Goal: Navigation & Orientation: Understand site structure

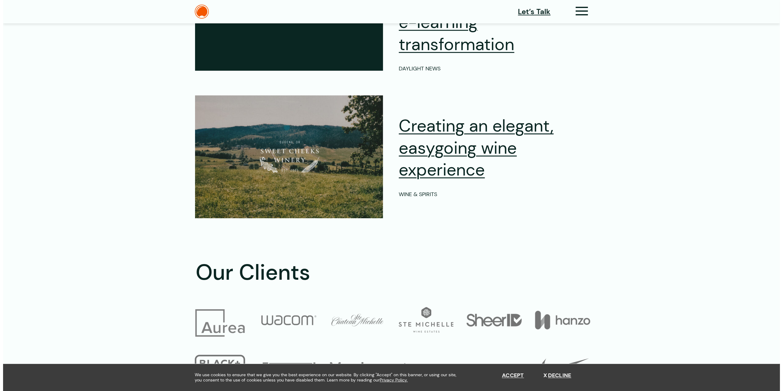
scroll to position [1806, 0]
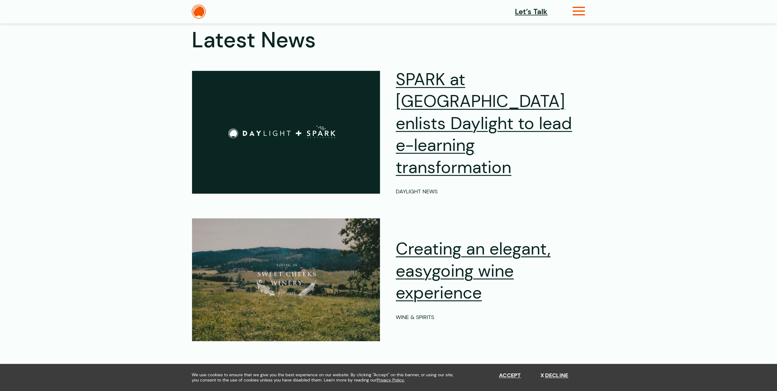
click at [578, 11] on icon at bounding box center [579, 13] width 13 height 6
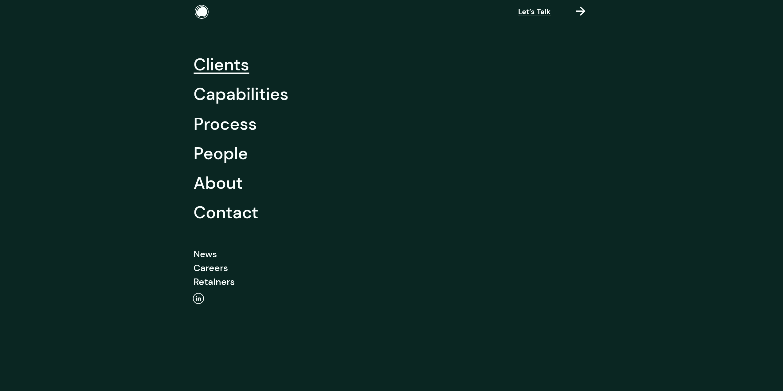
scroll to position [1808, 0]
click at [237, 93] on link "Capabilities" at bounding box center [241, 93] width 95 height 29
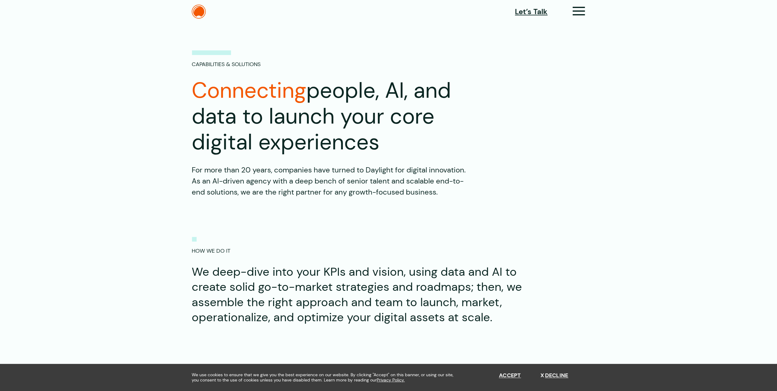
drag, startPoint x: 328, startPoint y: 34, endPoint x: 331, endPoint y: 30, distance: 5.1
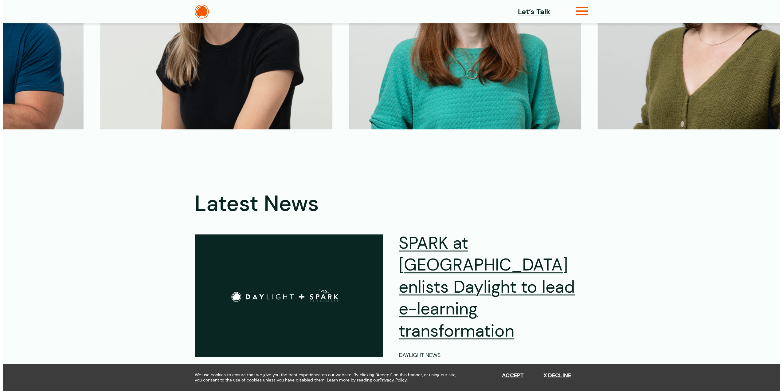
scroll to position [1642, 0]
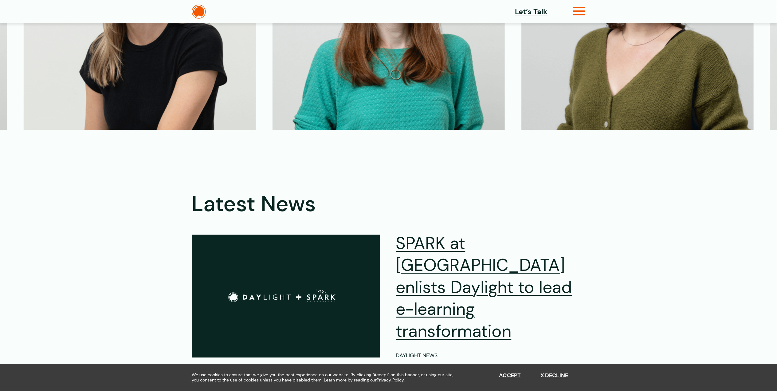
click at [584, 10] on icon at bounding box center [579, 13] width 13 height 6
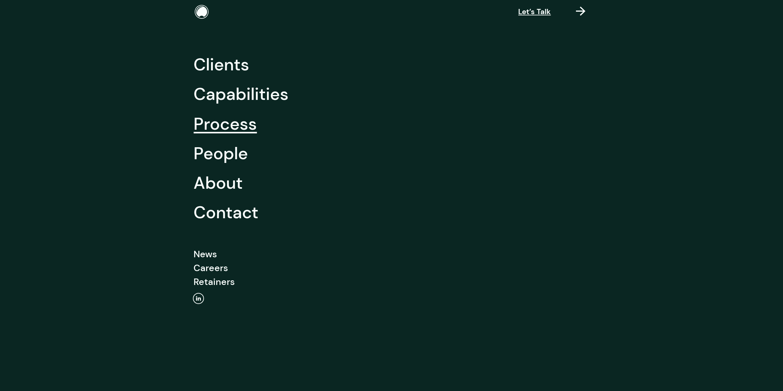
click at [240, 119] on link "Process" at bounding box center [225, 123] width 63 height 29
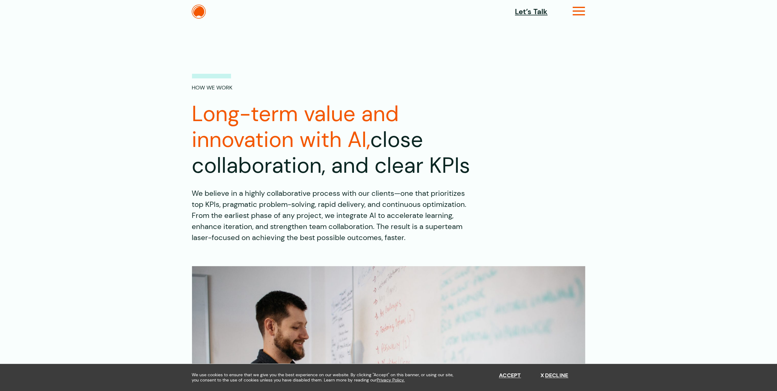
click at [580, 14] on icon at bounding box center [579, 13] width 13 height 6
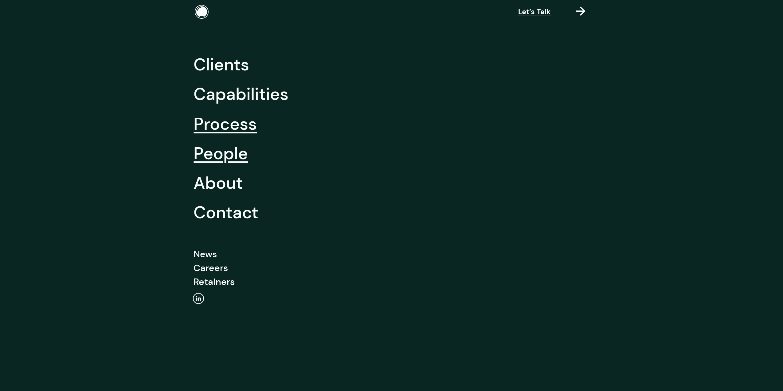
click at [211, 165] on link "People" at bounding box center [221, 153] width 54 height 29
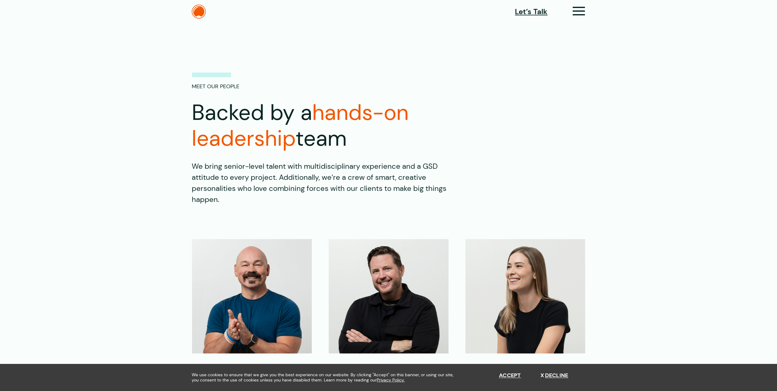
click at [582, 15] on icon at bounding box center [579, 13] width 13 height 6
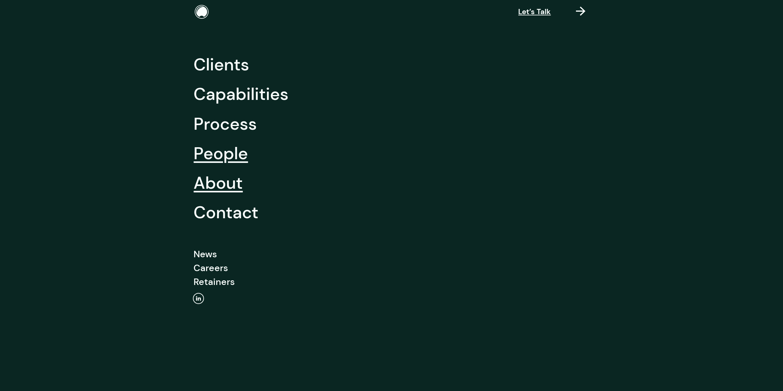
click at [225, 185] on link "About" at bounding box center [218, 182] width 49 height 29
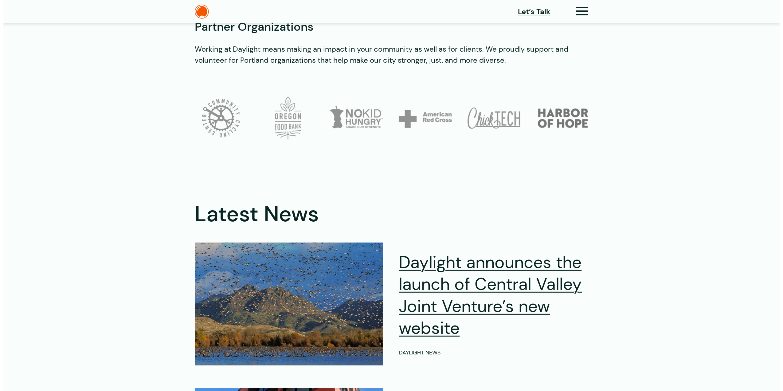
scroll to position [2175, 0]
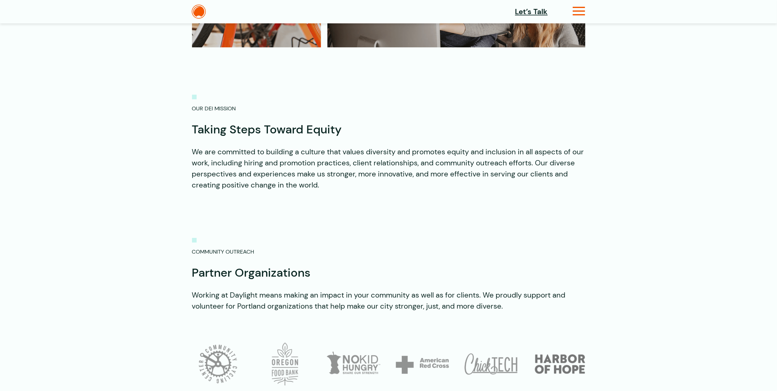
click at [583, 10] on icon at bounding box center [579, 13] width 13 height 6
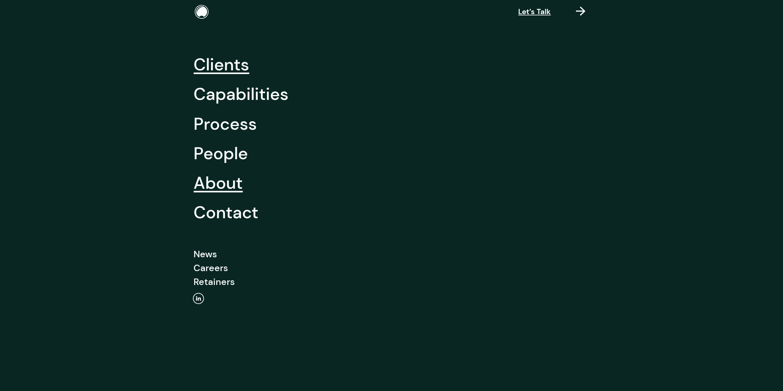
click at [215, 64] on link "Clients" at bounding box center [222, 64] width 56 height 29
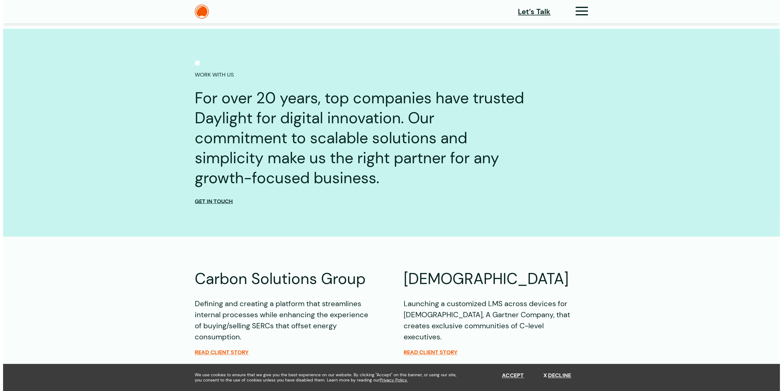
scroll to position [536, 0]
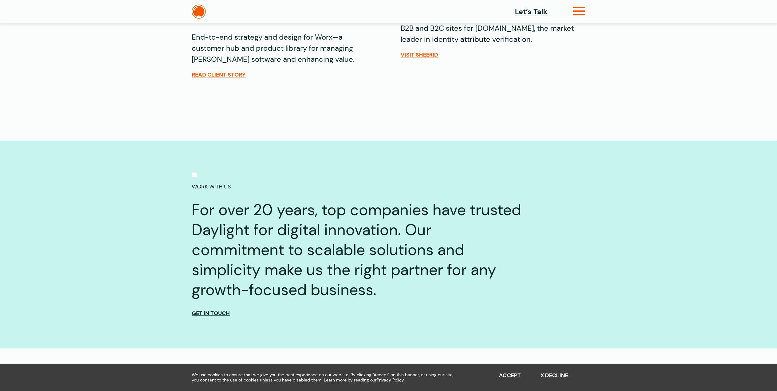
click at [575, 15] on icon at bounding box center [579, 13] width 13 height 6
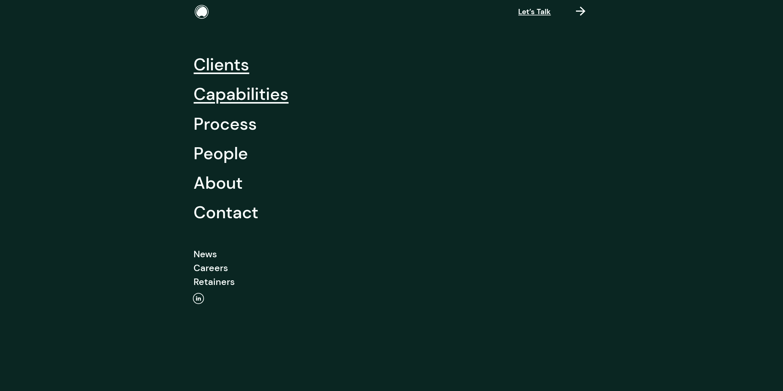
click at [254, 99] on link "Capabilities" at bounding box center [241, 93] width 95 height 29
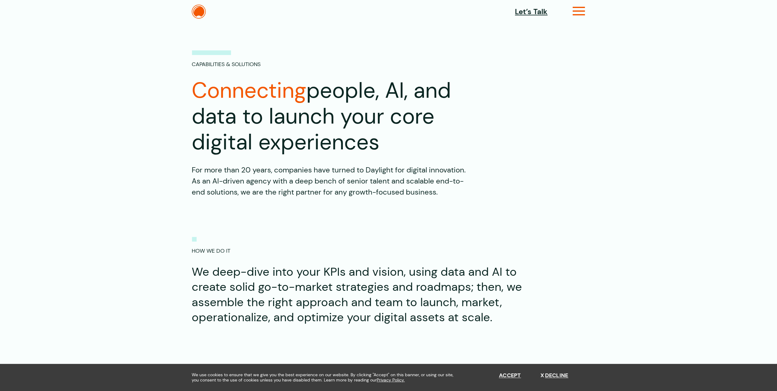
click at [578, 14] on icon at bounding box center [579, 13] width 13 height 6
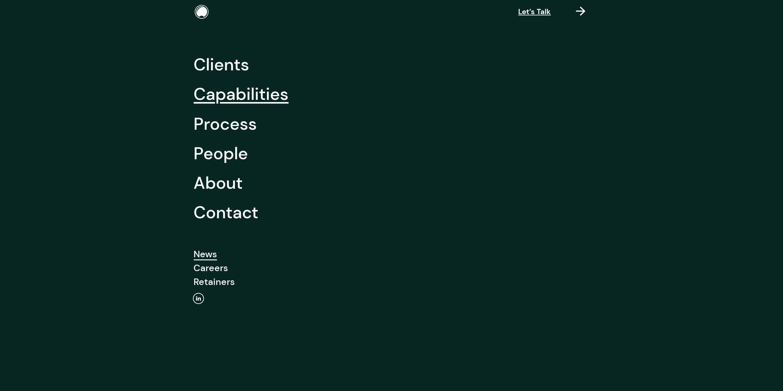
click at [201, 255] on link "News" at bounding box center [205, 254] width 23 height 14
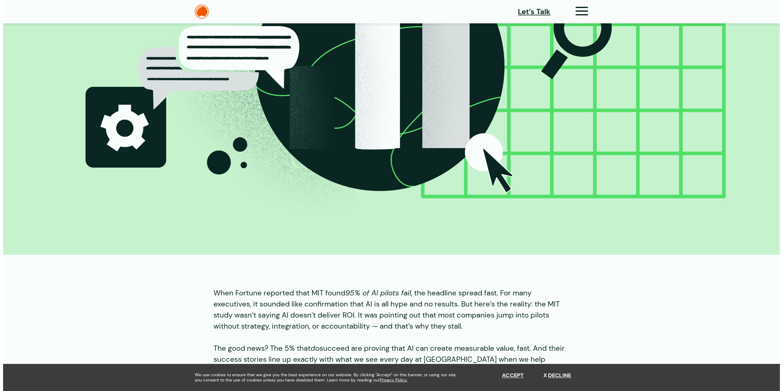
scroll to position [41, 0]
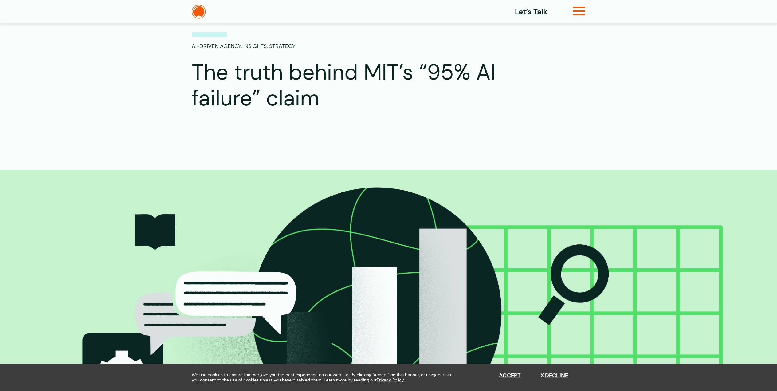
click at [581, 10] on icon at bounding box center [579, 13] width 13 height 6
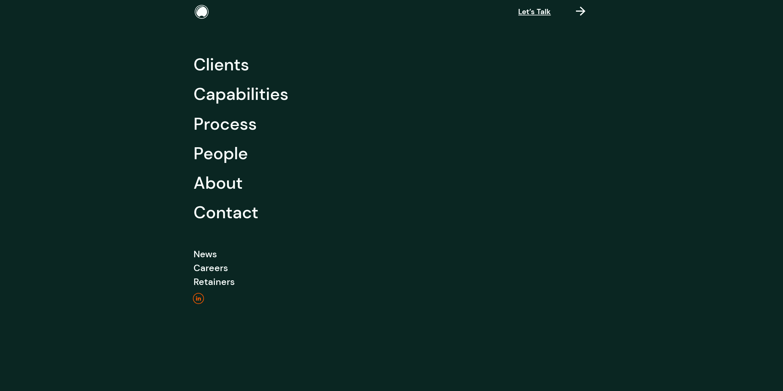
click at [201, 294] on icon "Linkedin" at bounding box center [198, 298] width 11 height 11
click at [530, 11] on span "Let’s Talk" at bounding box center [535, 11] width 33 height 11
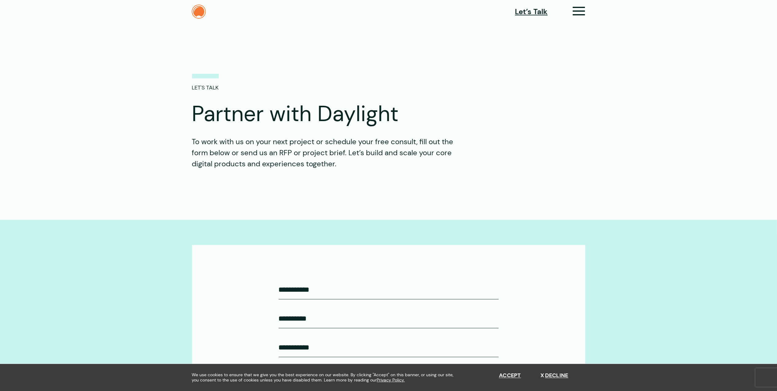
click at [202, 18] on img at bounding box center [199, 12] width 14 height 14
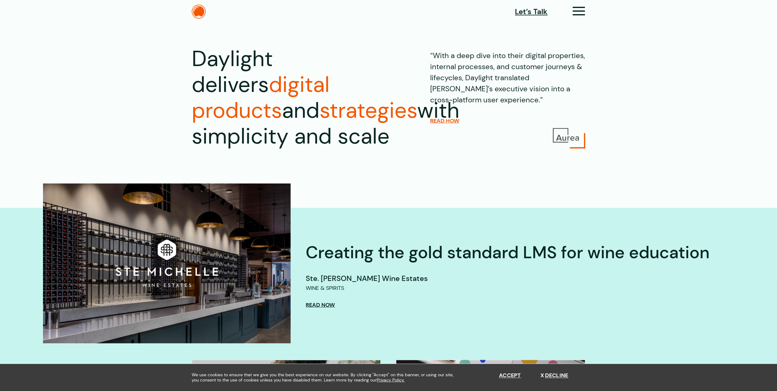
scroll to position [41, 0]
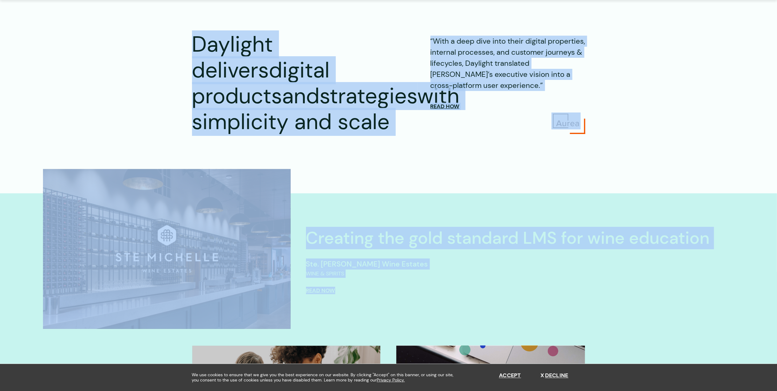
drag, startPoint x: 183, startPoint y: 34, endPoint x: 656, endPoint y: 282, distance: 534.6
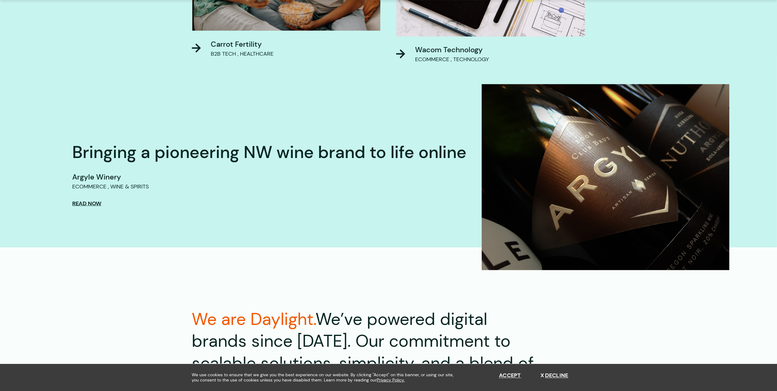
scroll to position [492, 0]
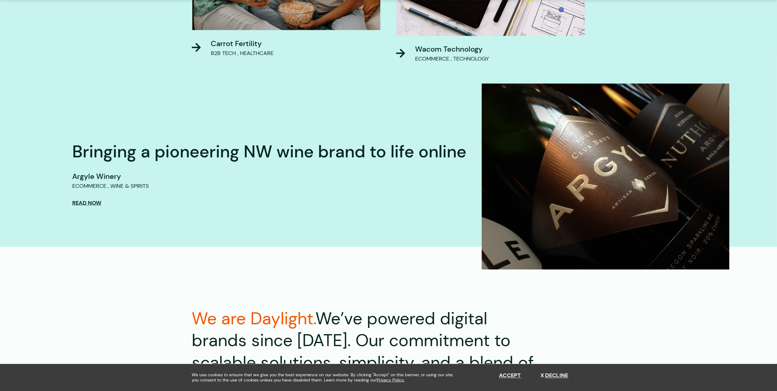
click at [81, 198] on div "Bringing a pioneering NW wine brand to life online Argyle Winery Wine & Spirits…" at bounding box center [269, 165] width 394 height 85
click at [81, 203] on span "Read Now" at bounding box center [86, 202] width 29 height 7
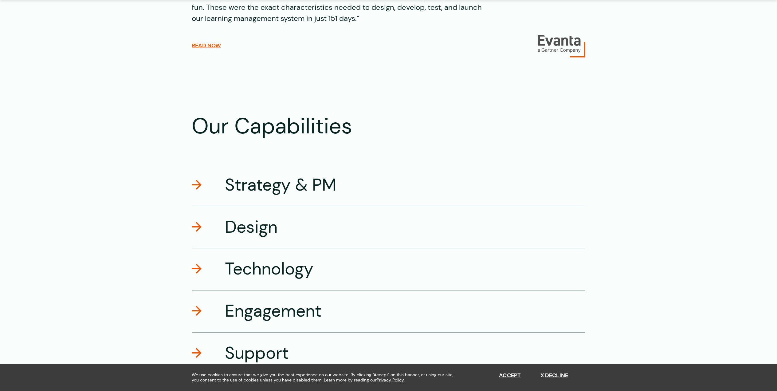
scroll to position [1024, 0]
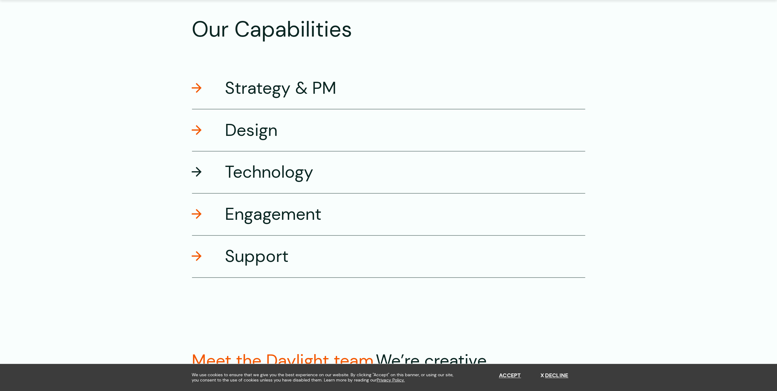
click at [296, 170] on h3 "Technology" at bounding box center [269, 172] width 88 height 22
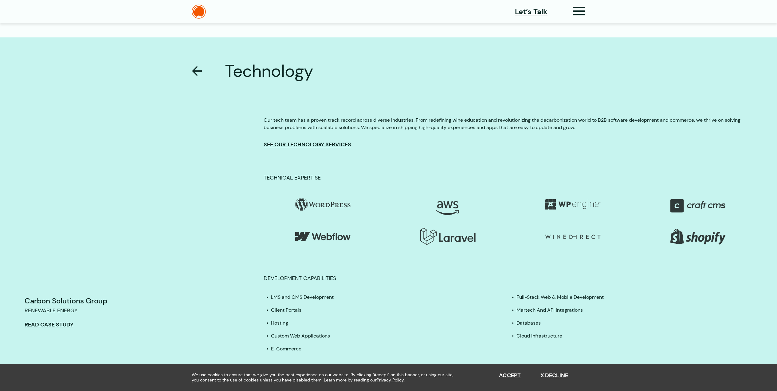
scroll to position [991, 0]
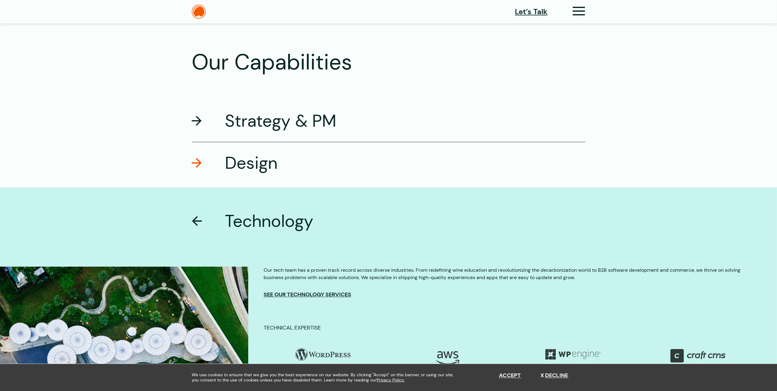
click at [255, 112] on h3 "Strategy & PM" at bounding box center [281, 121] width 112 height 22
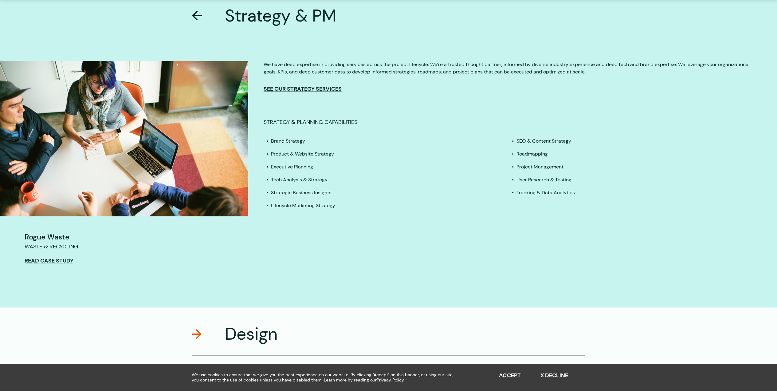
scroll to position [1138, 0]
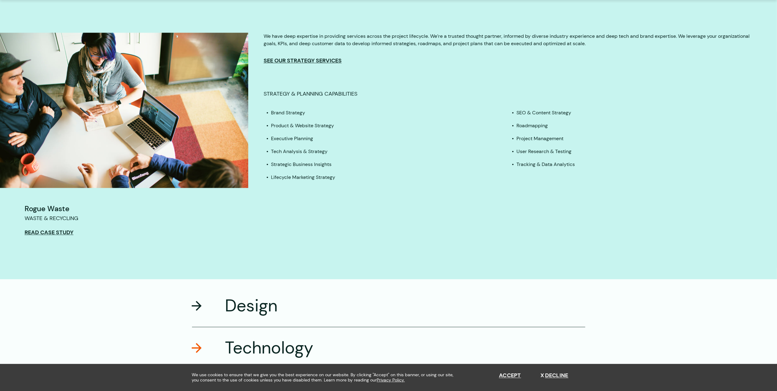
click at [235, 287] on div "Design" at bounding box center [388, 306] width 393 height 42
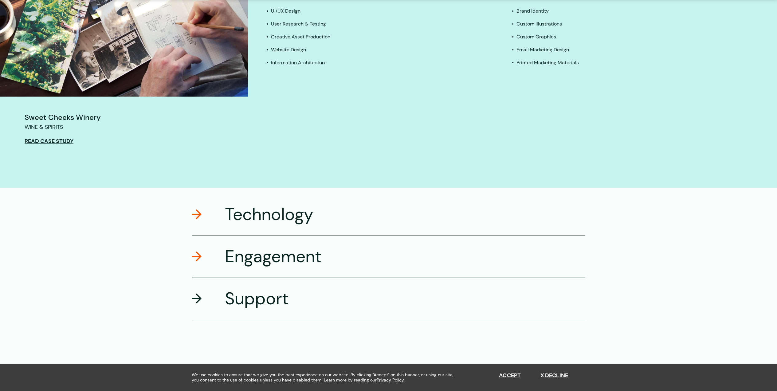
scroll to position [1318, 0]
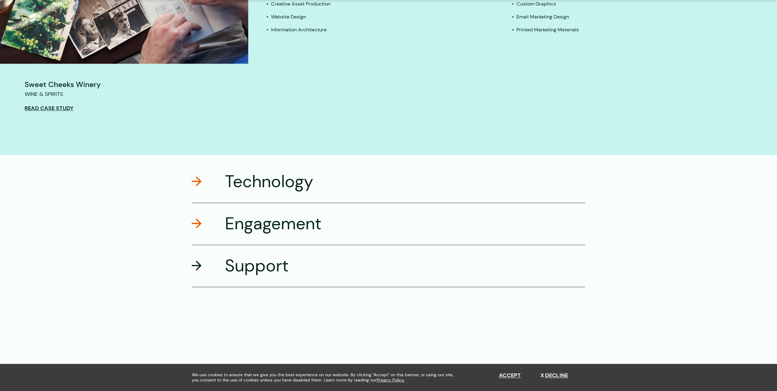
click at [252, 246] on div "Support" at bounding box center [388, 266] width 393 height 42
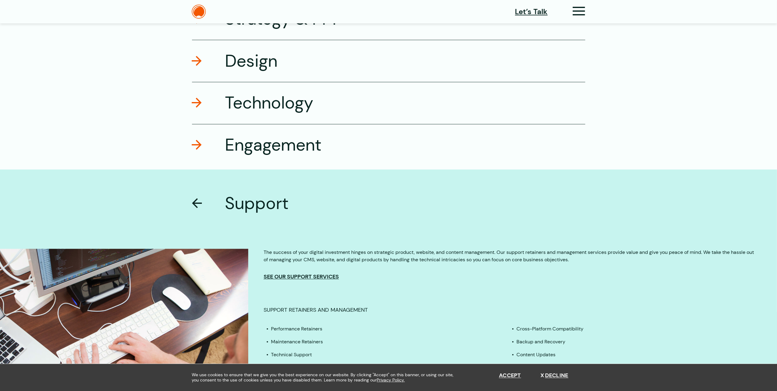
scroll to position [1075, 0]
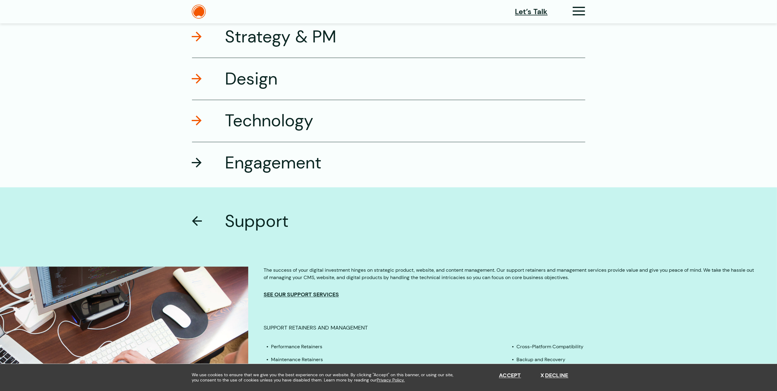
click at [261, 159] on h3 "Engagement" at bounding box center [273, 163] width 96 height 22
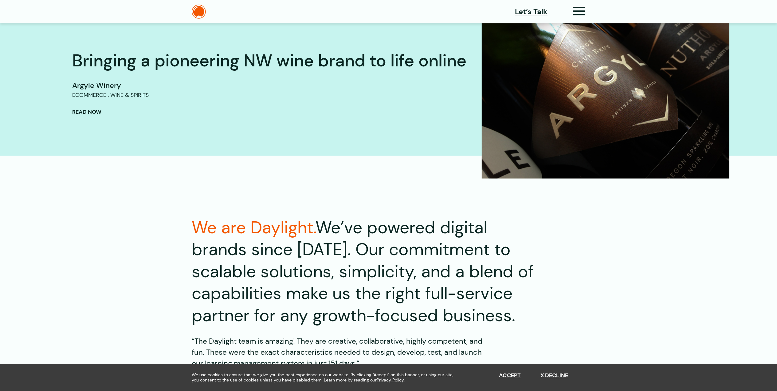
scroll to position [337, 0]
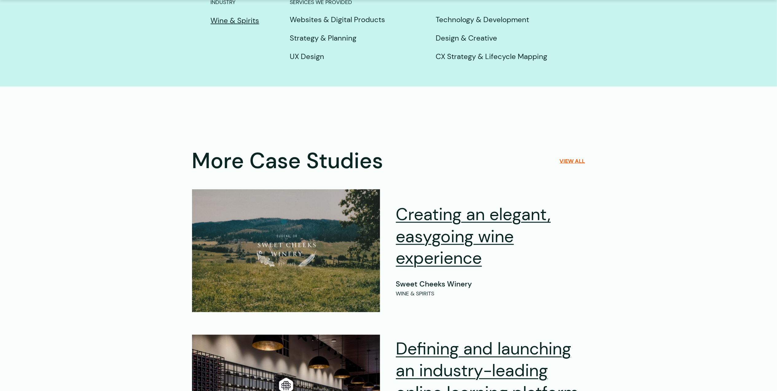
scroll to position [3400, 0]
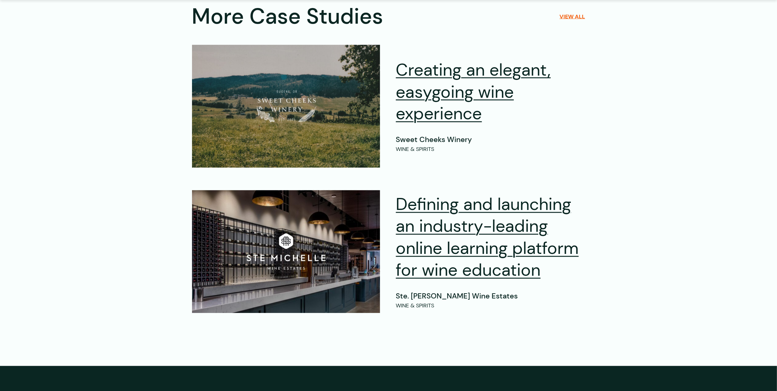
drag, startPoint x: 0, startPoint y: 0, endPoint x: 123, endPoint y: 208, distance: 241.8
